Goal: Find specific page/section: Find specific page/section

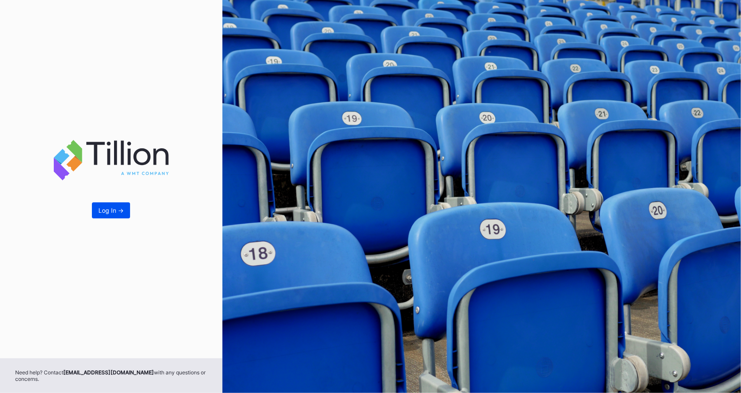
click at [116, 206] on button "Log In ->" at bounding box center [111, 210] width 38 height 16
click at [108, 204] on button "Log In ->" at bounding box center [111, 210] width 38 height 16
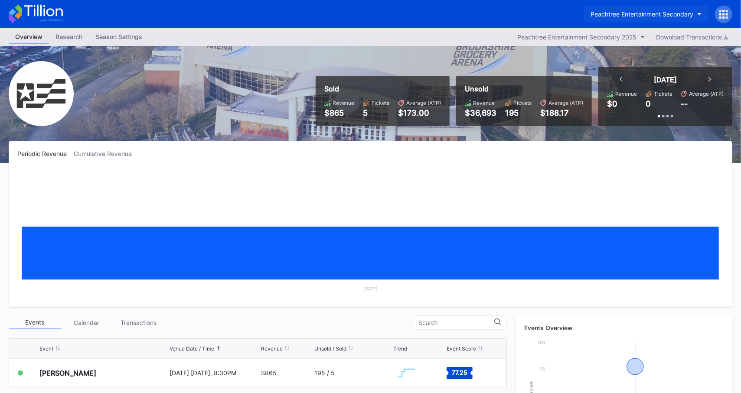
click at [616, 10] on div "Peachtree Entertainment Secondary" at bounding box center [642, 13] width 103 height 7
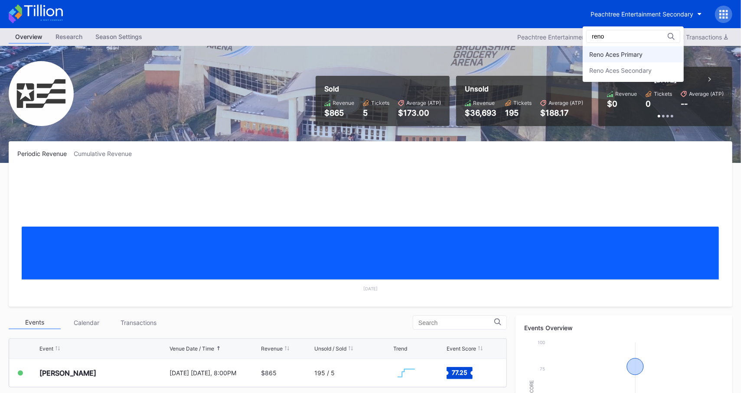
type input "reno"
click at [635, 57] on div "Reno Aces Primary" at bounding box center [615, 54] width 53 height 7
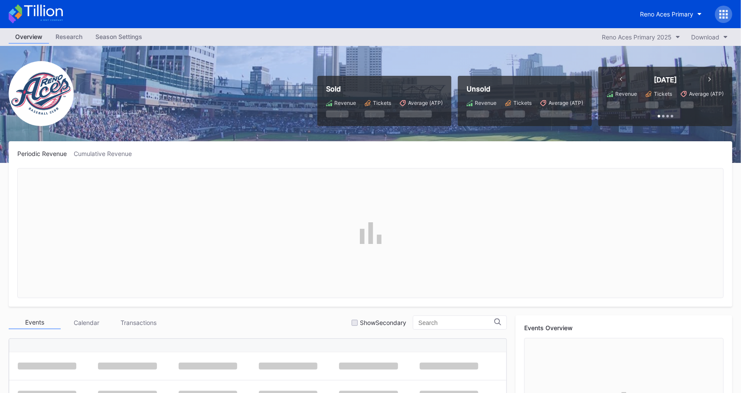
scroll to position [1606, 0]
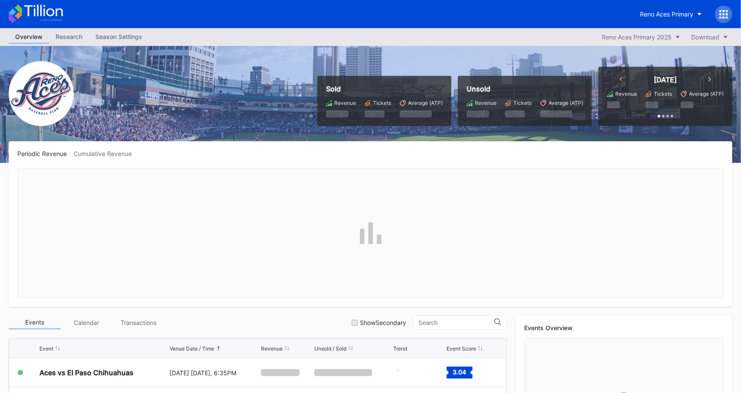
click at [731, 11] on div at bounding box center [723, 14] width 17 height 17
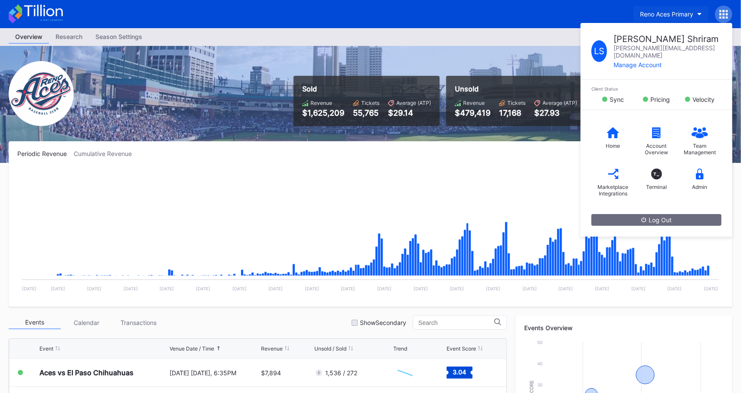
click at [691, 10] on button "Reno Aces Primary" at bounding box center [670, 14] width 75 height 16
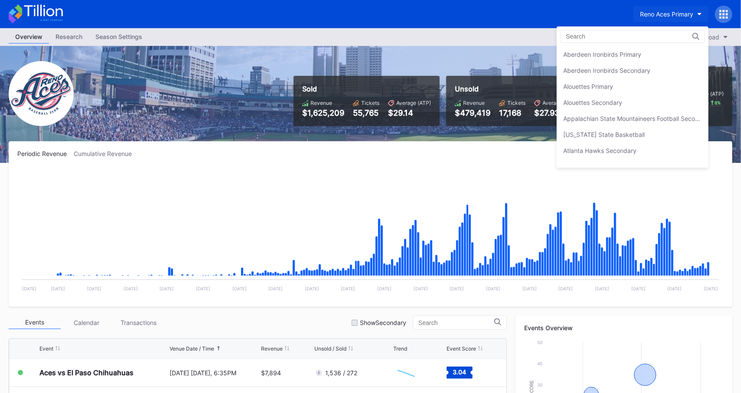
scroll to position [2019, 0]
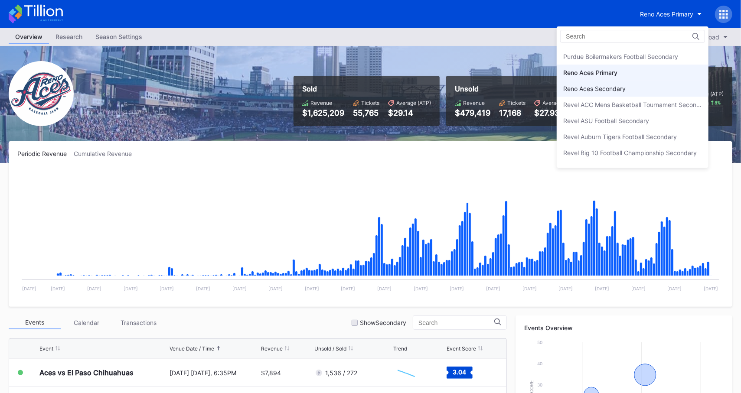
click at [647, 81] on div "Reno Aces Secondary" at bounding box center [633, 89] width 152 height 16
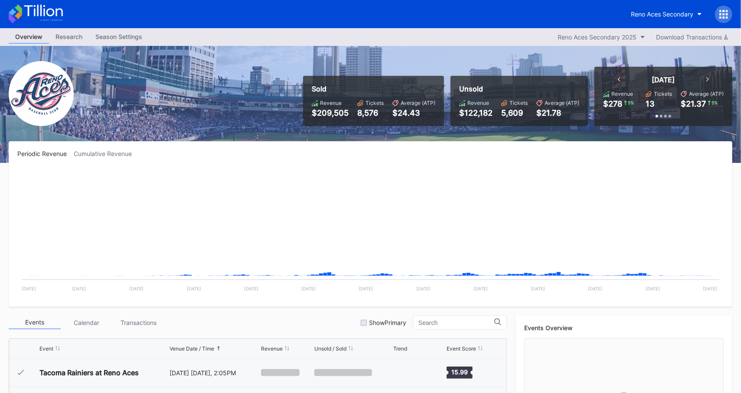
scroll to position [1635, 0]
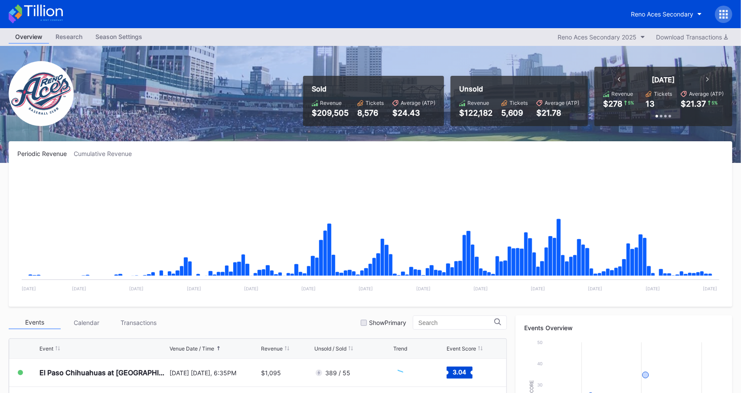
click at [722, 14] on icon at bounding box center [723, 14] width 9 height 9
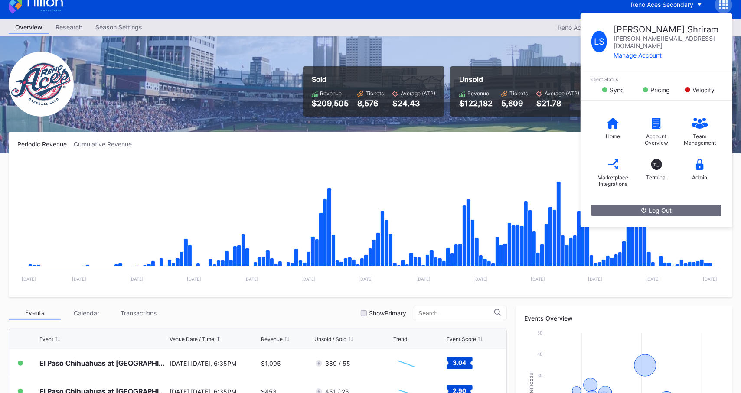
scroll to position [9, 0]
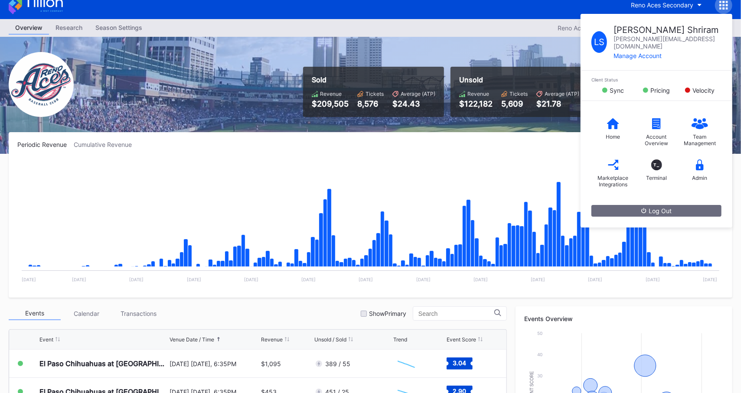
click at [559, 44] on div "Sold Revenue $209,505 Tickets 8,576 Average (ATP) $24.43 Unsold Revenue $122,18…" at bounding box center [370, 95] width 741 height 117
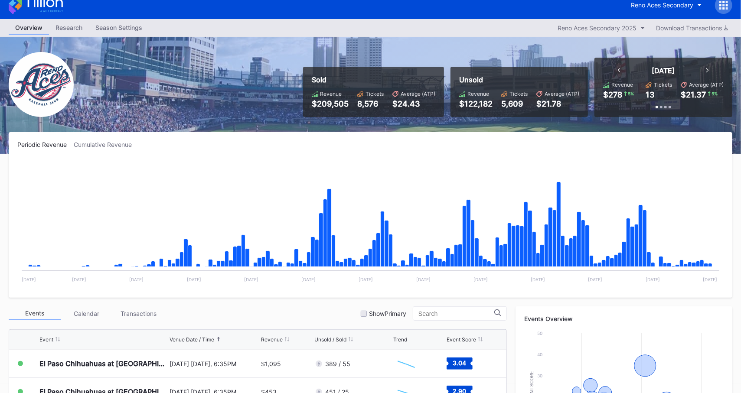
scroll to position [0, 0]
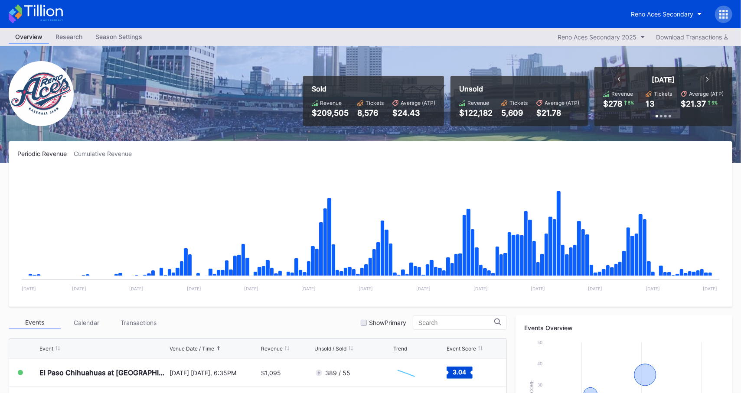
click at [725, 10] on icon at bounding box center [723, 14] width 9 height 9
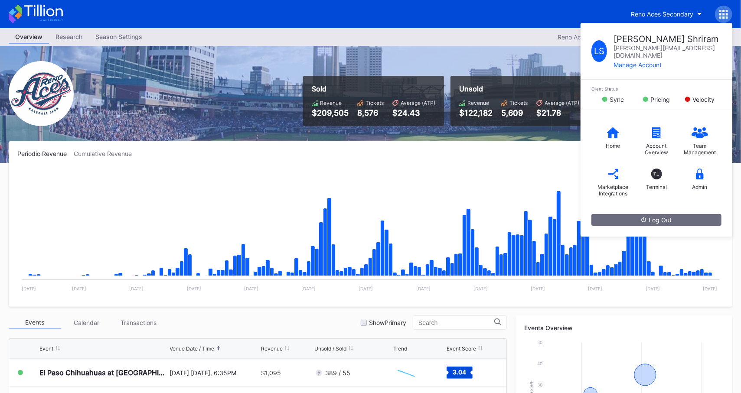
click at [725, 10] on icon at bounding box center [723, 14] width 9 height 9
